Goal: Book appointment/travel/reservation

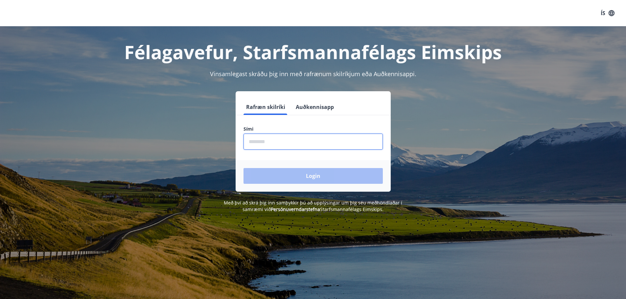
click at [290, 142] on input "phone" at bounding box center [312, 142] width 139 height 16
type input "********"
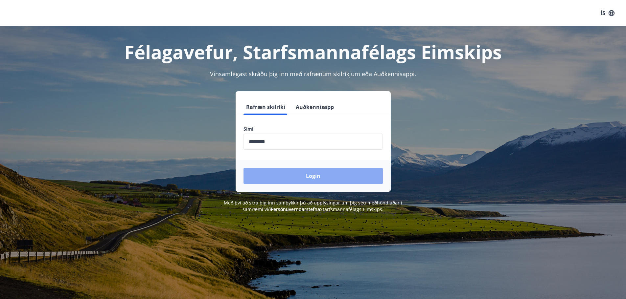
click at [291, 170] on button "Login" at bounding box center [312, 176] width 139 height 16
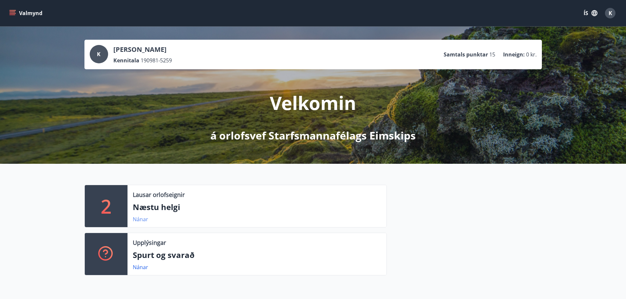
click at [142, 216] on link "Nánar" at bounding box center [140, 219] width 15 height 7
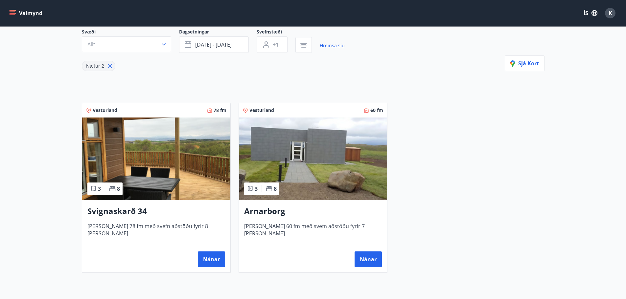
scroll to position [66, 0]
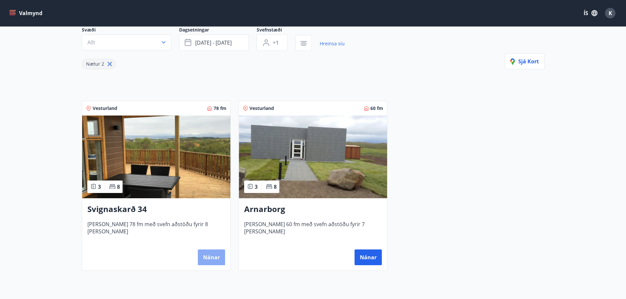
click at [205, 255] on button "Nánar" at bounding box center [211, 258] width 27 height 16
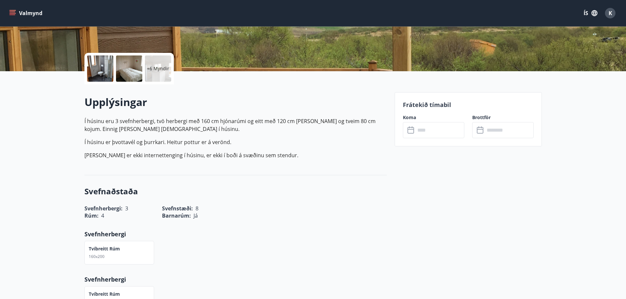
scroll to position [131, 0]
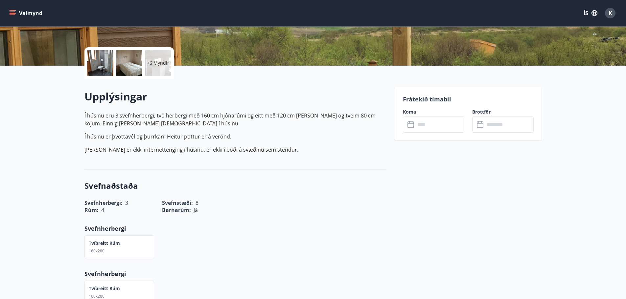
click at [431, 122] on input "text" at bounding box center [439, 125] width 49 height 16
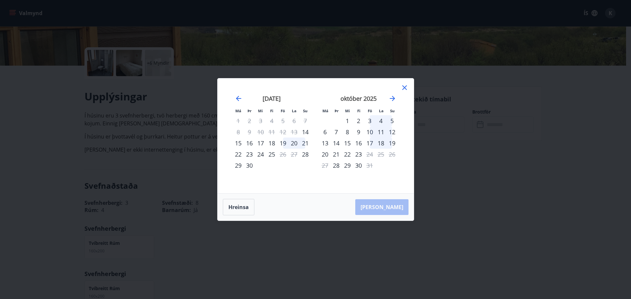
click at [406, 88] on icon at bounding box center [404, 88] width 8 height 8
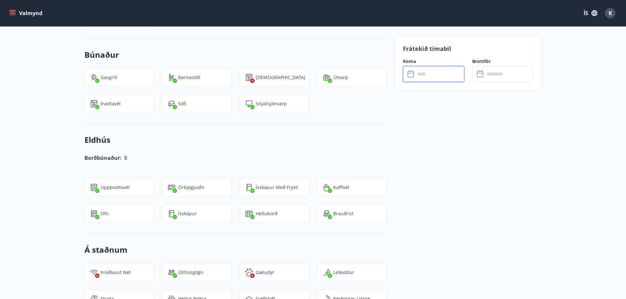
scroll to position [525, 0]
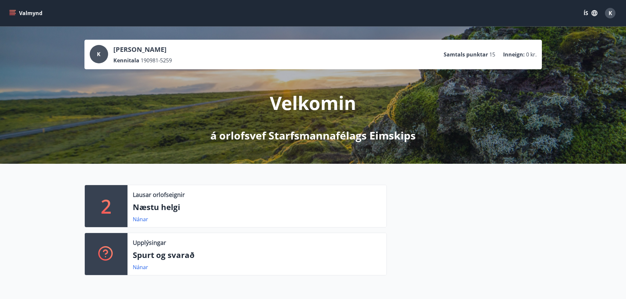
click at [11, 12] on icon "menu" at bounding box center [13, 11] width 6 height 1
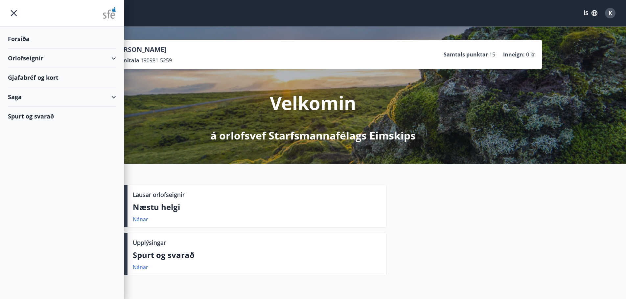
click at [57, 76] on div "Gjafabréf og kort" at bounding box center [62, 77] width 108 height 19
click at [112, 58] on div "Orlofseignir" at bounding box center [62, 58] width 108 height 19
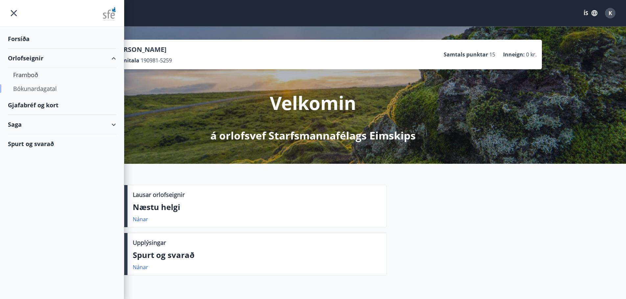
click at [31, 90] on div "Bókunardagatal" at bounding box center [62, 89] width 98 height 14
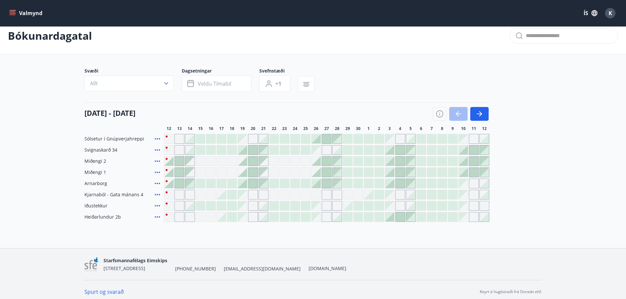
scroll to position [13, 0]
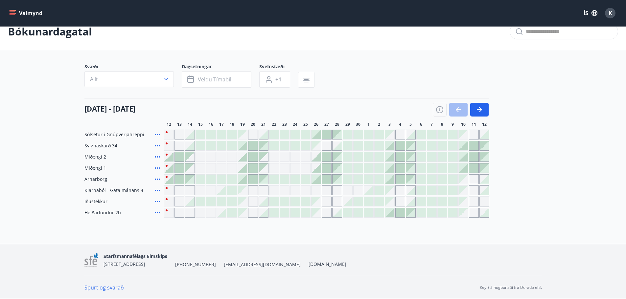
click at [170, 166] on div at bounding box center [168, 168] width 9 height 9
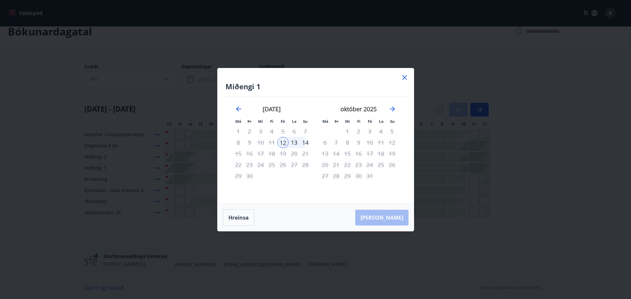
click at [404, 76] on icon at bounding box center [404, 78] width 8 height 8
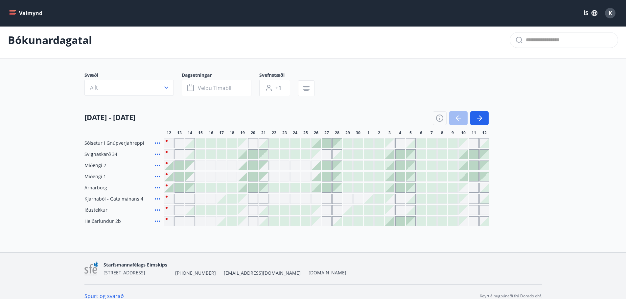
scroll to position [0, 0]
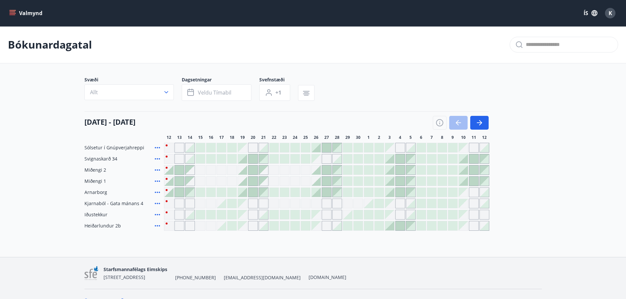
click at [13, 15] on icon "menu" at bounding box center [13, 14] width 6 height 1
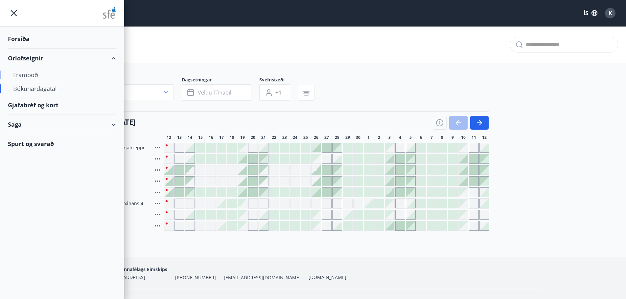
click at [37, 75] on div "Framboð" at bounding box center [62, 75] width 98 height 14
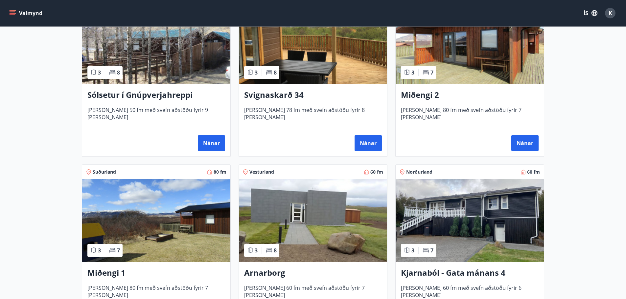
scroll to position [230, 0]
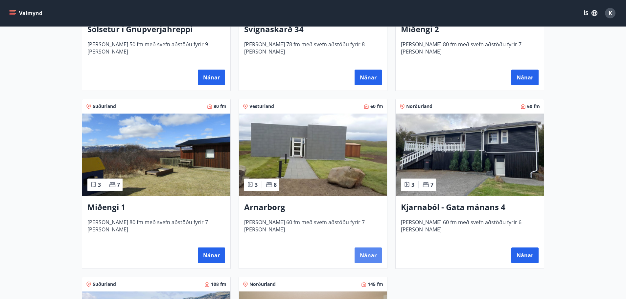
click at [374, 255] on button "Nánar" at bounding box center [367, 256] width 27 height 16
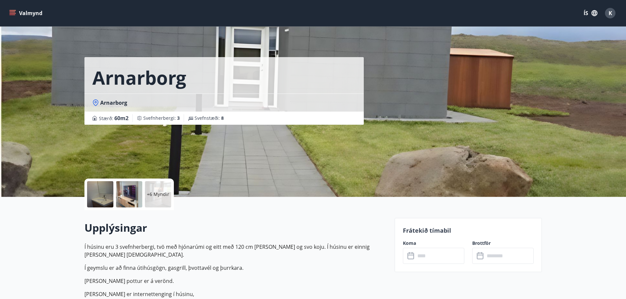
click at [150, 189] on div "+6 Myndir" at bounding box center [158, 194] width 26 height 26
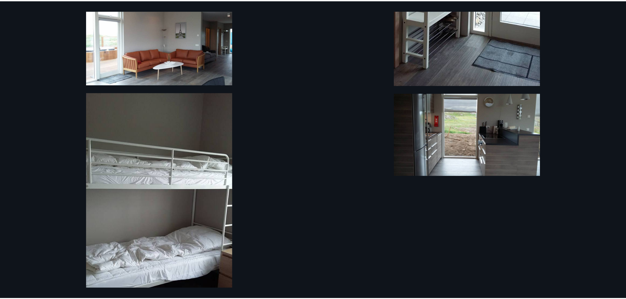
scroll to position [461, 0]
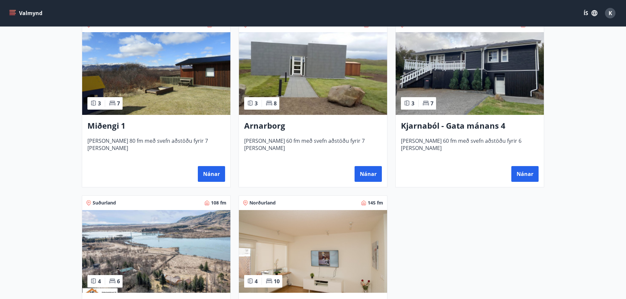
scroll to position [394, 0]
